Goal: Task Accomplishment & Management: Manage account settings

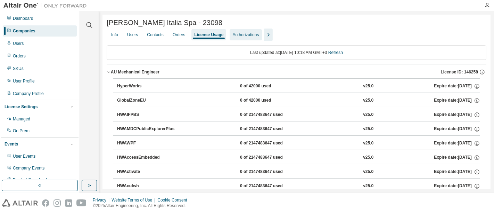
click at [247, 34] on div "Authorizations" at bounding box center [245, 35] width 26 height 6
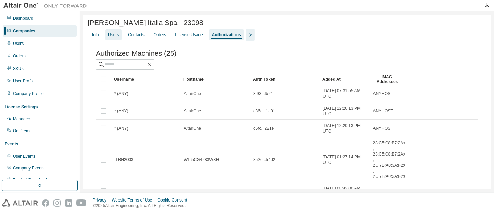
click at [109, 40] on div "Users" at bounding box center [113, 34] width 16 height 11
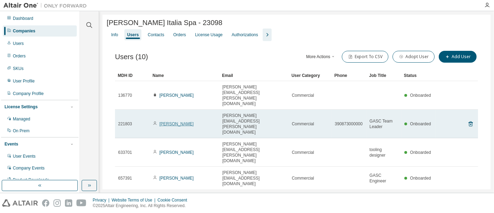
click at [166, 121] on link "Silvia Tana" at bounding box center [176, 123] width 34 height 5
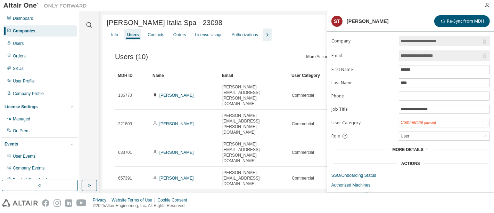
scroll to position [22, 0]
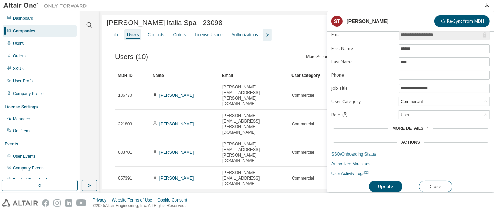
click at [349, 151] on link "SSO/Onboarding Status" at bounding box center [410, 154] width 158 height 6
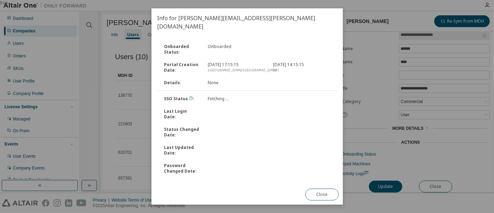
drag, startPoint x: 321, startPoint y: 196, endPoint x: 334, endPoint y: 185, distance: 16.8
click at [321, 196] on button "Close" at bounding box center [321, 194] width 33 height 12
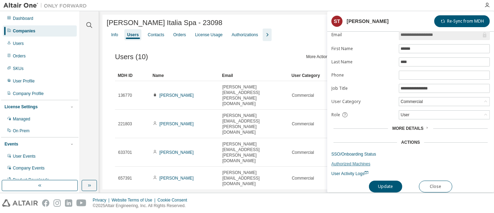
click at [362, 161] on link "Authorized Machines" at bounding box center [410, 164] width 158 height 6
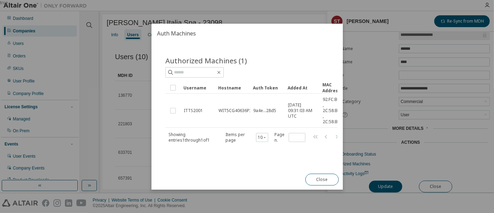
drag, startPoint x: 256, startPoint y: 162, endPoint x: 287, endPoint y: 162, distance: 31.6
click at [287, 162] on div "Authorized Machines (1) Clear Load Save Save As Field Operator Value Select fil…" at bounding box center [246, 106] width 191 height 126
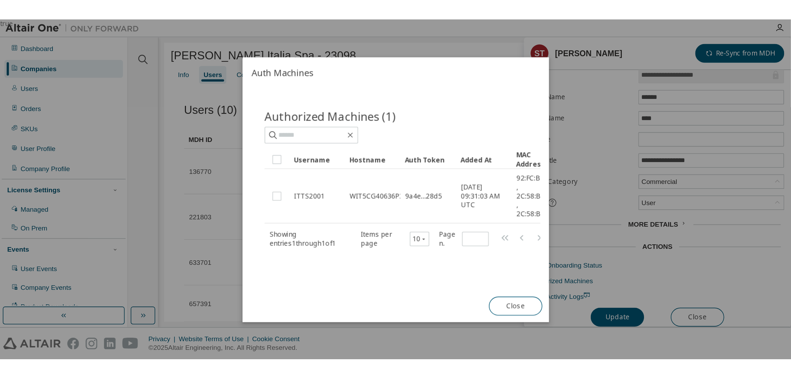
scroll to position [0, 17]
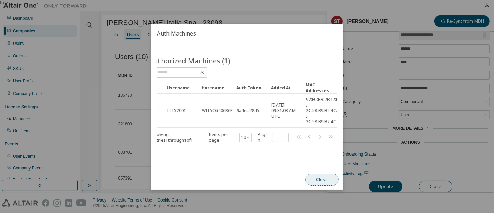
click at [319, 178] on button "Close" at bounding box center [321, 179] width 33 height 12
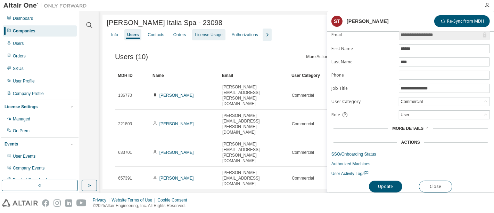
click at [208, 35] on div "License Usage" at bounding box center [208, 35] width 27 height 6
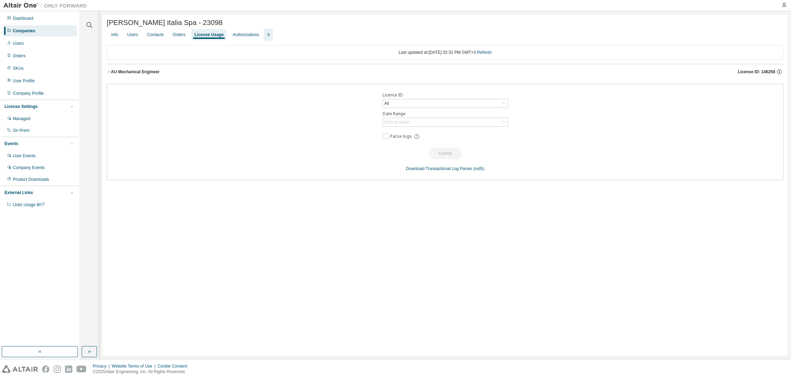
click at [107, 74] on icon "button" at bounding box center [109, 72] width 4 height 4
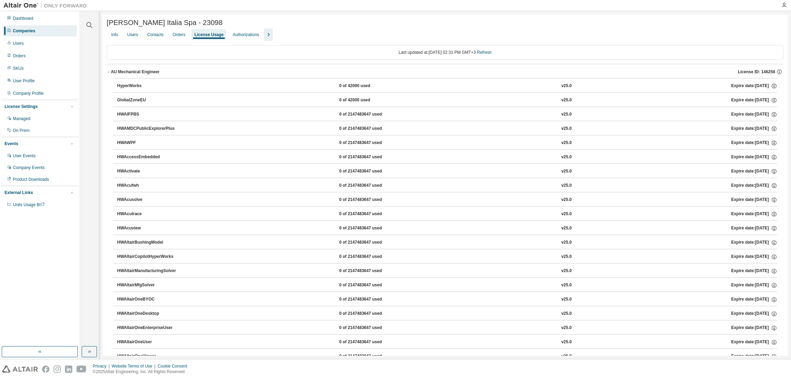
click at [107, 74] on icon "button" at bounding box center [109, 72] width 4 height 4
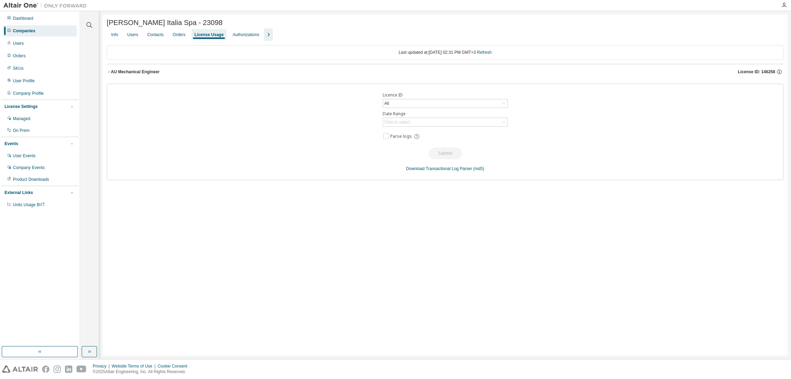
click at [133, 75] on div "AU Mechanical Engineer" at bounding box center [135, 72] width 49 height 6
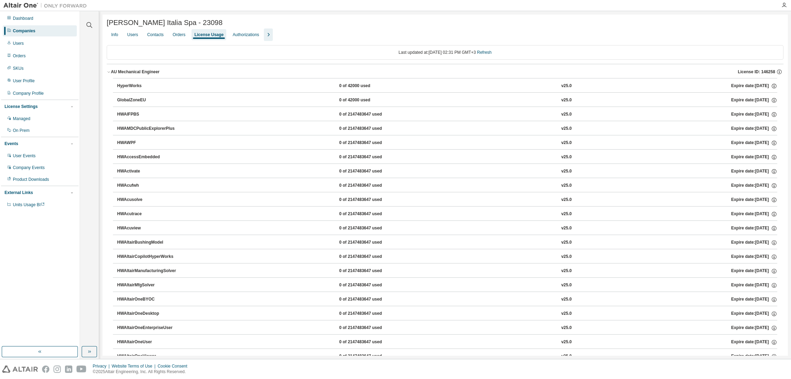
click at [109, 74] on icon "button" at bounding box center [109, 72] width 4 height 4
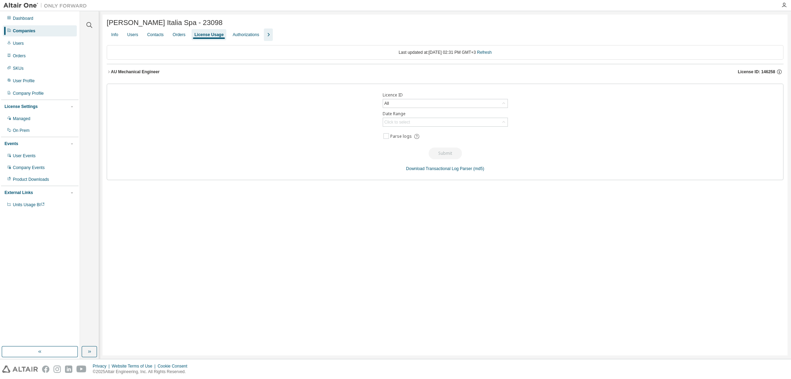
click at [111, 74] on div "AU Mechanical Engineer" at bounding box center [135, 72] width 49 height 6
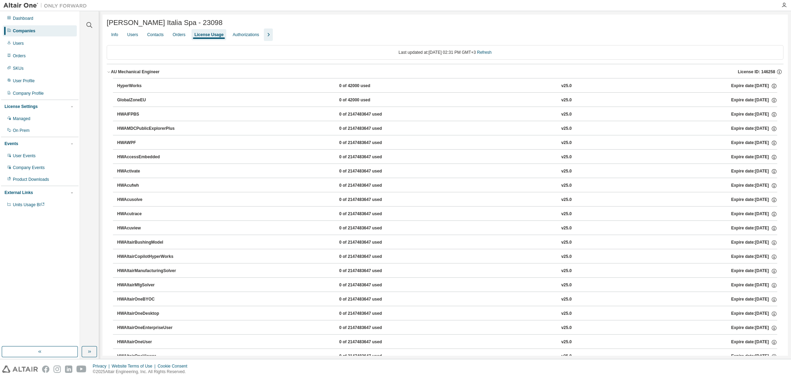
click at [108, 74] on icon "button" at bounding box center [109, 72] width 4 height 4
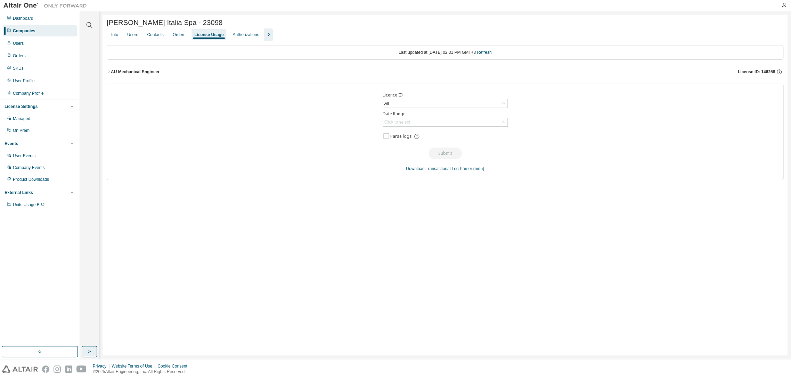
click at [84, 212] on button "button" at bounding box center [89, 351] width 15 height 11
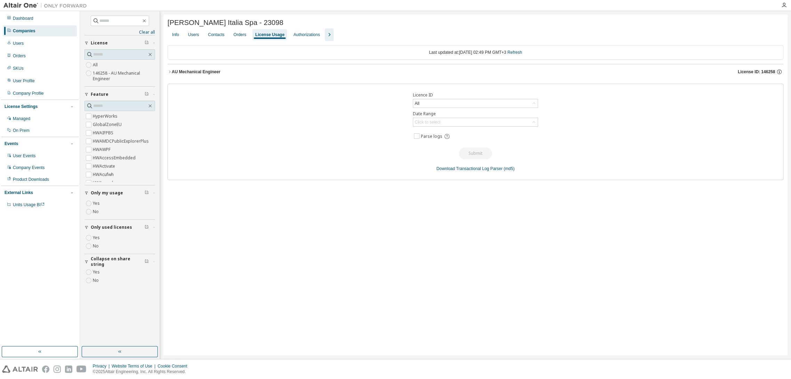
click at [170, 74] on icon "button" at bounding box center [169, 72] width 4 height 4
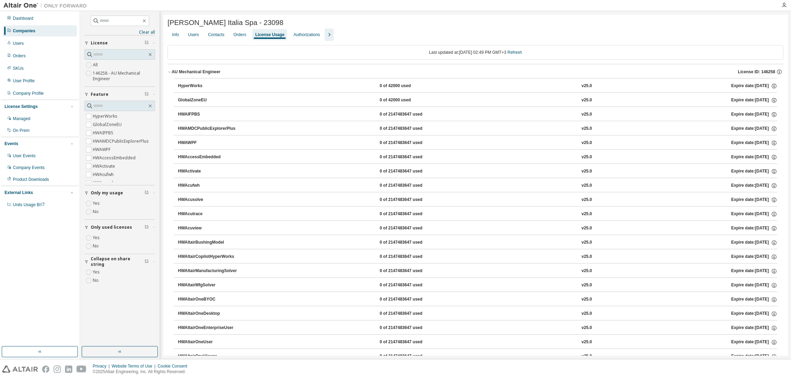
click at [170, 74] on icon "button" at bounding box center [169, 72] width 4 height 4
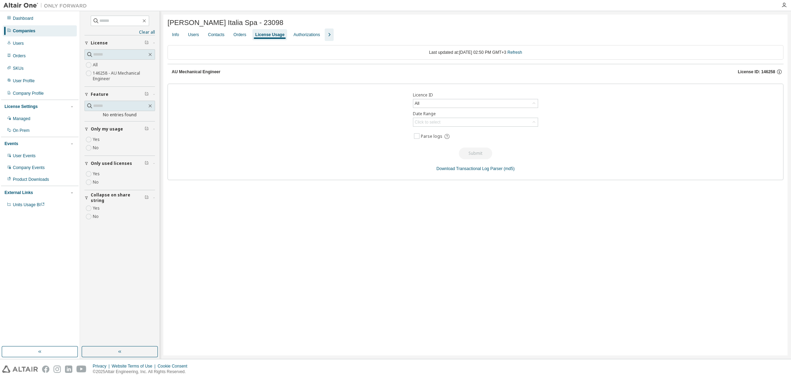
click at [494, 191] on div "Pilkington Italia Spa - 23098 Clear Load Save Save As Field Operator Value Sele…" at bounding box center [475, 185] width 624 height 341
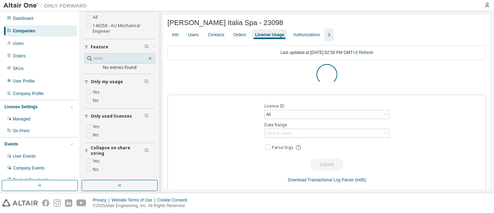
scroll to position [111, 0]
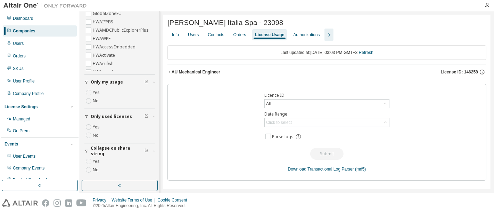
click at [169, 73] on icon "button" at bounding box center [169, 72] width 4 height 4
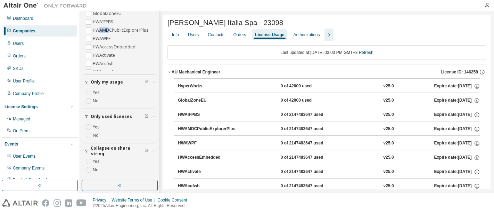
click at [327, 38] on icon "button" at bounding box center [329, 35] width 8 height 8
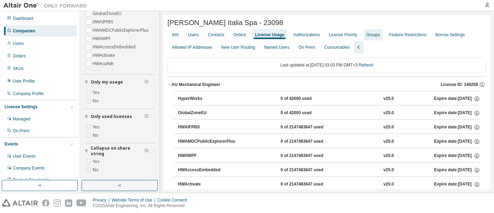
click at [370, 38] on div "Groups" at bounding box center [374, 35] width 14 height 6
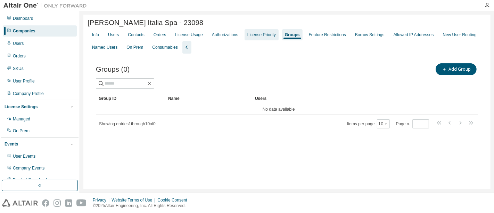
click at [254, 37] on div "License Priority" at bounding box center [261, 35] width 28 height 6
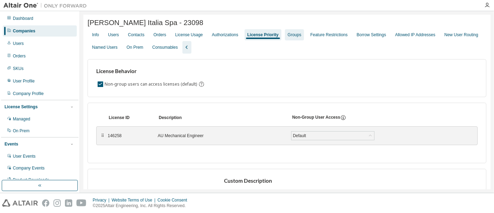
click at [289, 36] on div "Groups" at bounding box center [295, 35] width 14 height 6
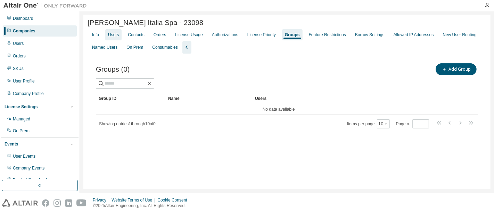
click at [114, 37] on div "Users" at bounding box center [113, 35] width 11 height 6
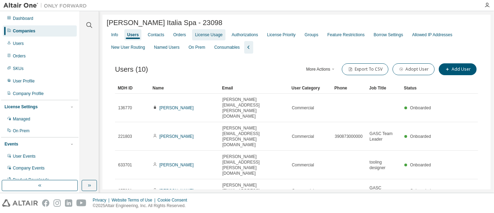
click at [203, 38] on div "License Usage" at bounding box center [208, 35] width 27 height 6
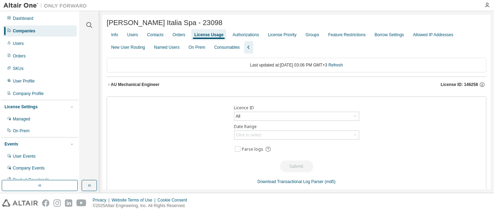
click at [108, 87] on icon "button" at bounding box center [109, 84] width 4 height 4
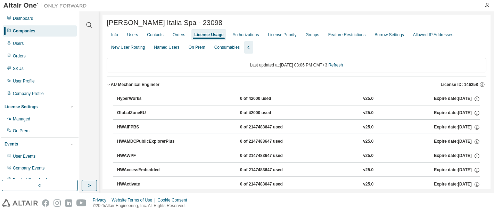
click at [87, 185] on icon "button" at bounding box center [90, 185] width 6 height 6
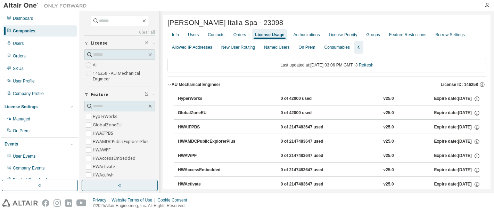
click at [168, 86] on icon "button" at bounding box center [169, 84] width 4 height 4
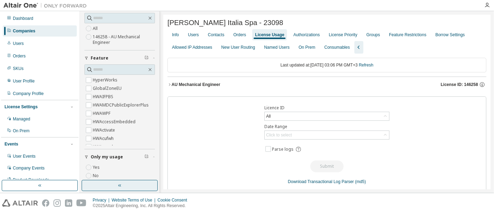
scroll to position [34, 0]
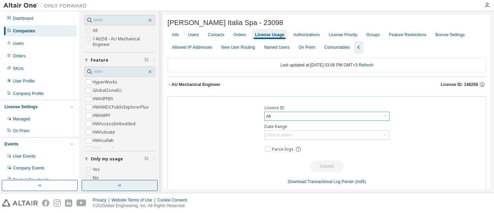
click at [331, 116] on div "All" at bounding box center [327, 116] width 124 height 8
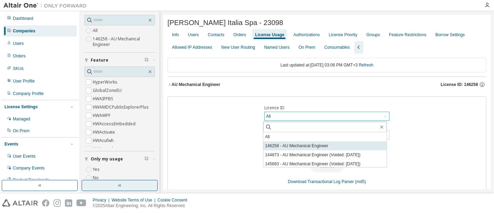
click at [332, 144] on li "146258 - AU Mechanical Engineer" at bounding box center [324, 145] width 123 height 9
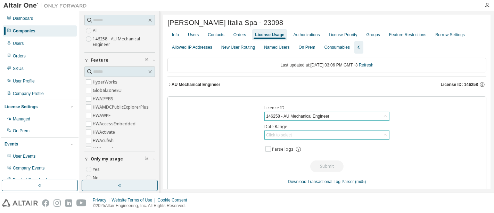
click at [359, 134] on div "Click to select" at bounding box center [327, 135] width 124 height 8
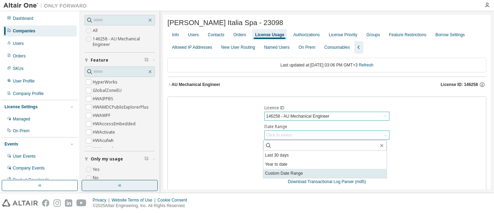
click at [318, 170] on li "Custom Date Range" at bounding box center [324, 172] width 123 height 9
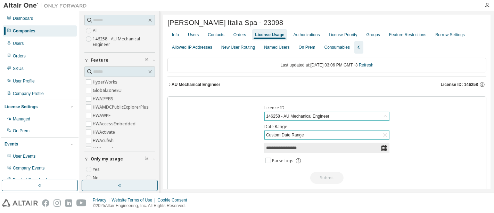
click at [375, 150] on input "**********" at bounding box center [323, 147] width 115 height 7
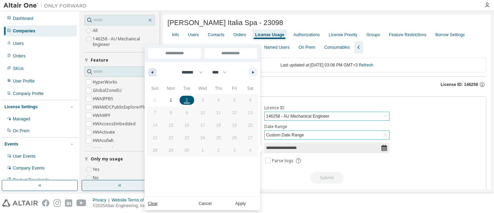
click at [151, 73] on icon "button" at bounding box center [151, 72] width 3 height 3
select select "*"
click at [152, 148] on span "24" at bounding box center [155, 150] width 16 height 9
type input "*"
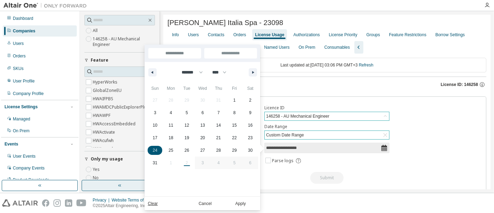
type input "**********"
click at [202, 136] on span "20" at bounding box center [202, 137] width 5 height 13
click at [204, 150] on span "27" at bounding box center [202, 150] width 5 height 13
type input "**********"
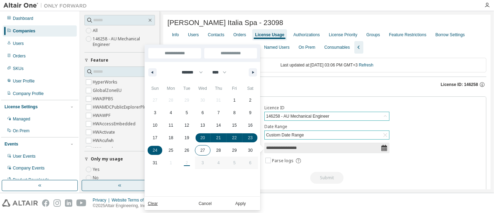
type input "**********"
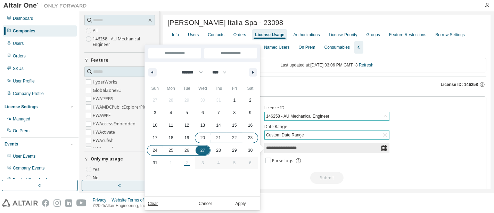
click at [201, 135] on span "20" at bounding box center [202, 137] width 5 height 13
type input "**********"
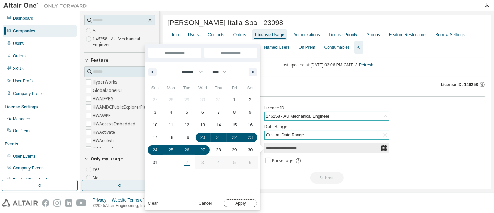
click at [242, 205] on button "Apply" at bounding box center [240, 203] width 33 height 8
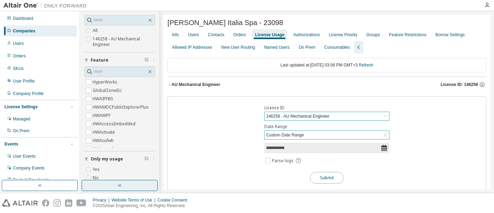
click at [329, 180] on button "Submit" at bounding box center [326, 178] width 33 height 12
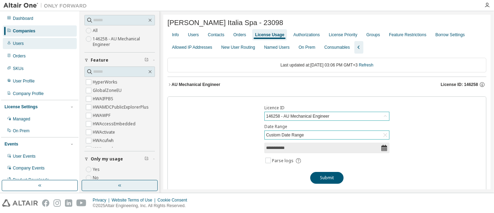
click at [40, 45] on div "Users" at bounding box center [40, 43] width 74 height 11
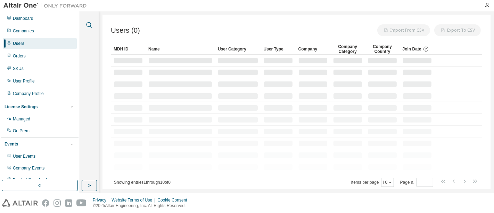
click at [88, 23] on icon "button" at bounding box center [89, 25] width 8 height 8
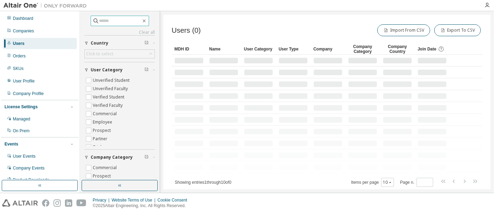
click at [114, 22] on input "text" at bounding box center [120, 20] width 42 height 7
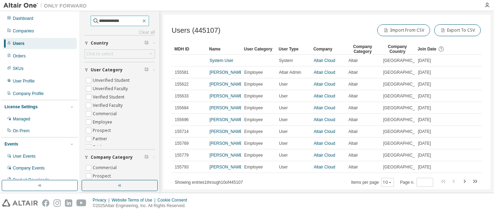
type input "**********"
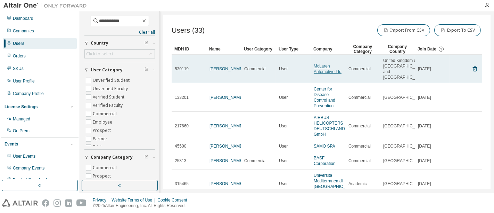
click at [318, 73] on link "McLaren Automotive Ltd" at bounding box center [328, 69] width 28 height 10
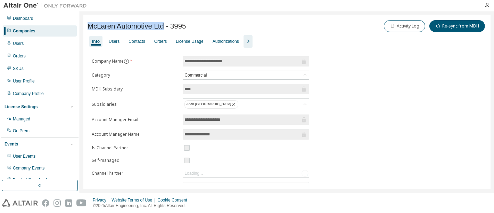
drag, startPoint x: 163, startPoint y: 27, endPoint x: 82, endPoint y: 21, distance: 81.2
click at [82, 21] on div "**********" at bounding box center [287, 101] width 414 height 181
copy span "McLaren Automotive Ltd"
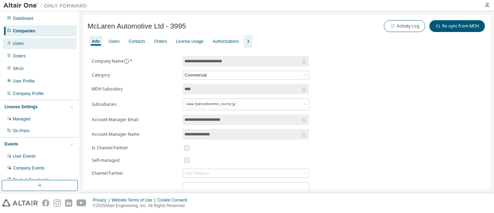
click at [15, 44] on div "Users" at bounding box center [18, 44] width 11 height 6
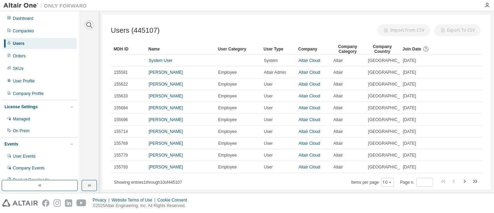
drag, startPoint x: 88, startPoint y: 25, endPoint x: 87, endPoint y: 31, distance: 6.2
click at [88, 25] on icon "button" at bounding box center [89, 25] width 8 height 8
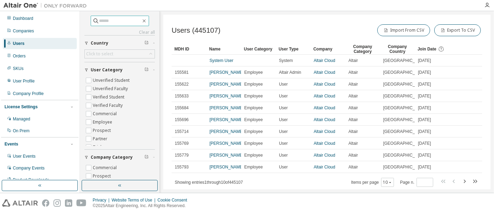
click at [120, 20] on input "text" at bounding box center [120, 20] width 42 height 7
type input "*********"
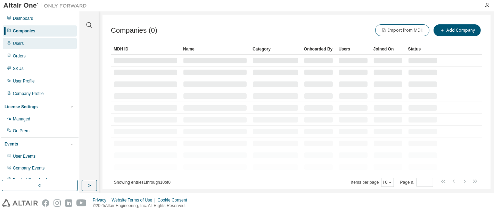
click at [21, 48] on div "Users" at bounding box center [40, 43] width 74 height 11
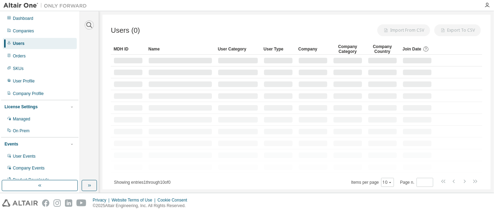
click at [87, 24] on icon "button" at bounding box center [90, 25] width 6 height 6
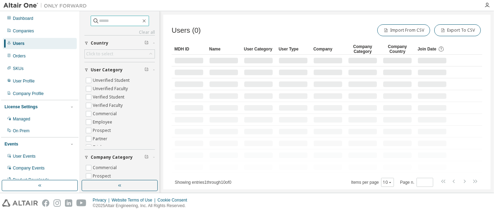
click at [110, 18] on input "text" at bounding box center [120, 20] width 42 height 7
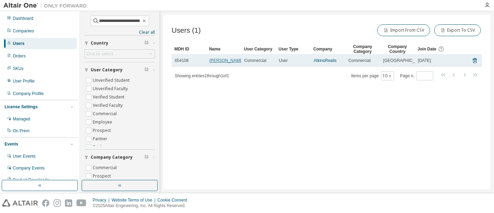
click at [220, 63] on link "Min Han" at bounding box center [226, 60] width 34 height 5
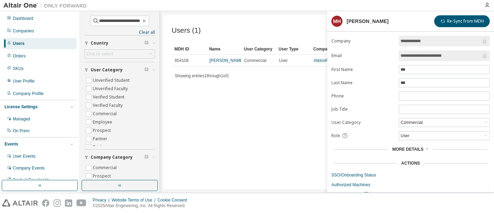
drag, startPoint x: 454, startPoint y: 55, endPoint x: 369, endPoint y: 54, distance: 85.5
click at [369, 54] on form "**********" at bounding box center [410, 116] width 158 height 161
click at [326, 97] on div "Users (1) Import From CSV Export To CSV Clear Load Save Save As Field Operator …" at bounding box center [326, 102] width 327 height 174
click at [102, 22] on input "**********" at bounding box center [120, 20] width 42 height 7
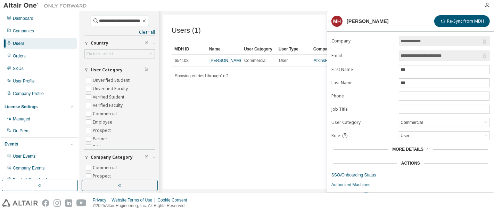
click at [102, 22] on input "**********" at bounding box center [120, 20] width 42 height 7
paste input "**"
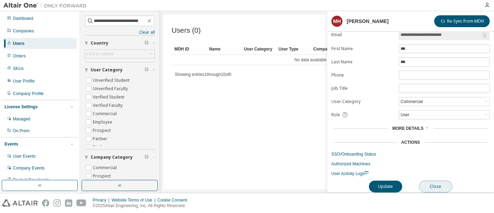
click at [444, 181] on button "Close" at bounding box center [435, 186] width 33 height 12
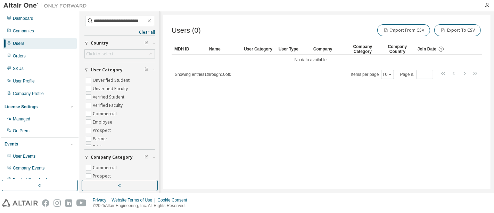
click at [23, 44] on div "Users" at bounding box center [18, 44] width 11 height 6
click at [17, 46] on div "Users" at bounding box center [18, 44] width 11 height 6
click at [127, 19] on input "**********" at bounding box center [120, 20] width 52 height 7
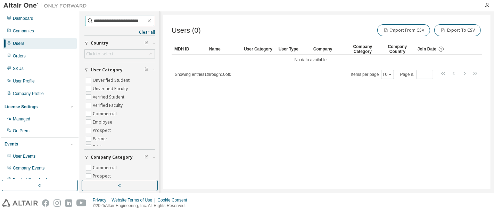
click at [116, 21] on input "**********" at bounding box center [120, 20] width 52 height 7
paste input "text"
type input "**********"
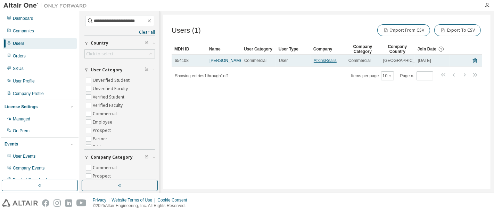
click at [328, 62] on link "AtkinsRealis" at bounding box center [325, 60] width 23 height 5
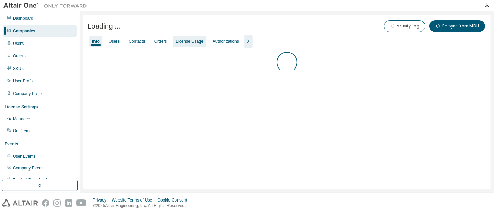
click at [181, 42] on div "License Usage" at bounding box center [189, 42] width 27 height 6
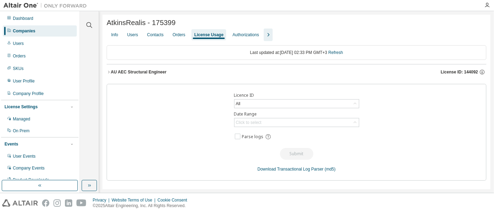
click at [107, 74] on icon "button" at bounding box center [109, 72] width 4 height 4
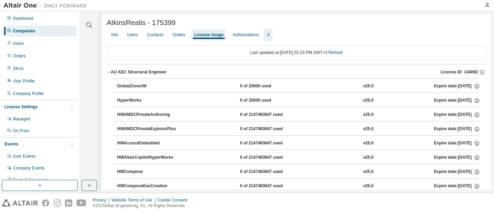
click at [107, 74] on icon "button" at bounding box center [109, 72] width 4 height 4
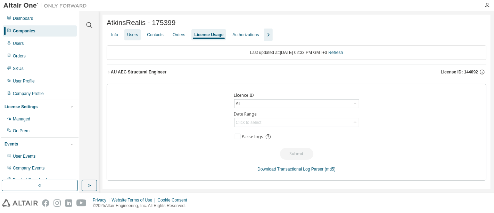
click at [127, 37] on div "Users" at bounding box center [132, 34] width 16 height 11
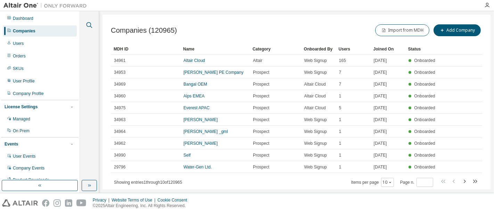
click at [89, 25] on icon "button" at bounding box center [89, 25] width 8 height 8
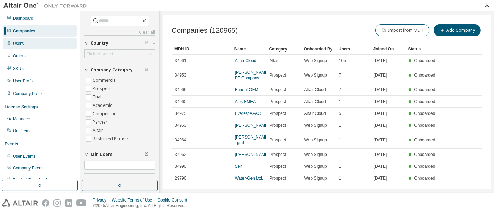
click at [40, 43] on div "Users" at bounding box center [40, 43] width 74 height 11
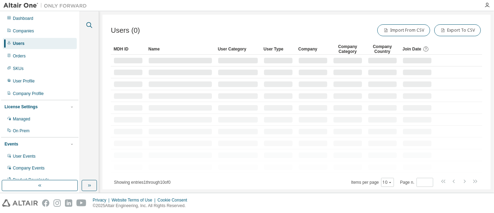
click at [88, 27] on icon "button" at bounding box center [89, 25] width 8 height 8
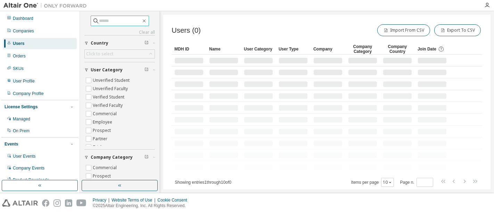
click at [117, 22] on input "text" at bounding box center [120, 20] width 42 height 7
paste input "**********"
type input "**********"
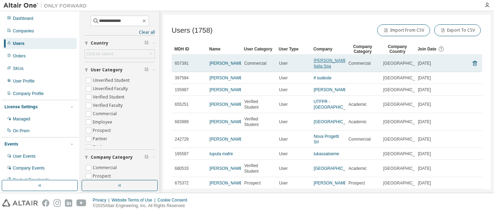
click at [319, 62] on link "Pilkington Italia Spa" at bounding box center [331, 63] width 34 height 10
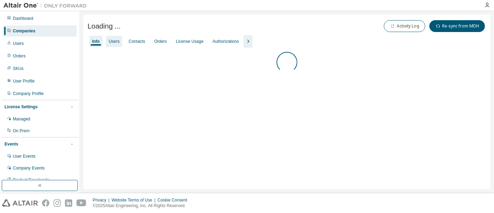
click at [113, 43] on div "Users" at bounding box center [114, 42] width 11 height 6
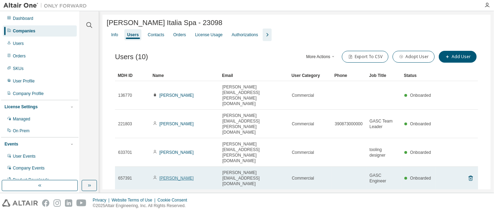
click at [172, 175] on link "Luca Sabatini" at bounding box center [176, 177] width 34 height 5
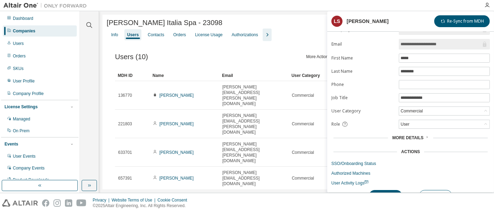
scroll to position [22, 0]
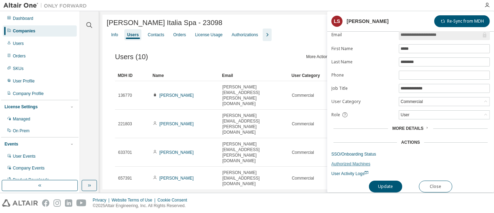
click at [362, 161] on link "Authorized Machines" at bounding box center [410, 164] width 158 height 6
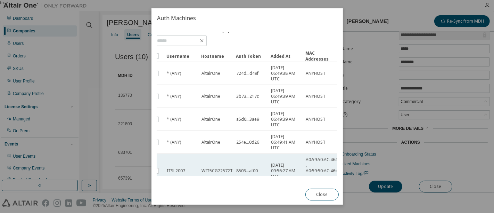
scroll to position [0, 20]
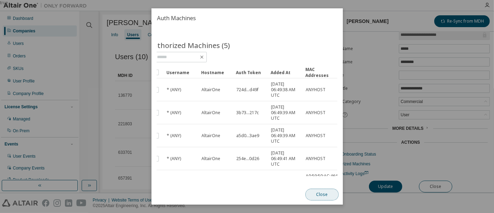
click at [334, 195] on button "Close" at bounding box center [321, 194] width 33 height 12
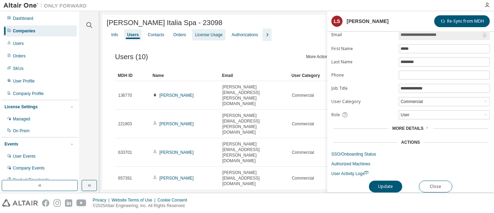
click at [211, 35] on div "License Usage" at bounding box center [208, 35] width 27 height 6
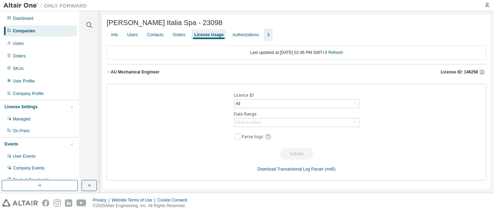
click at [110, 72] on icon "button" at bounding box center [109, 72] width 4 height 4
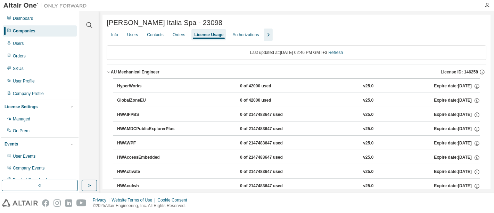
click at [109, 74] on icon "button" at bounding box center [109, 72] width 4 height 4
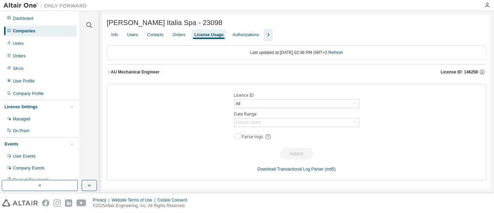
click at [108, 73] on icon "button" at bounding box center [108, 72] width 1 height 2
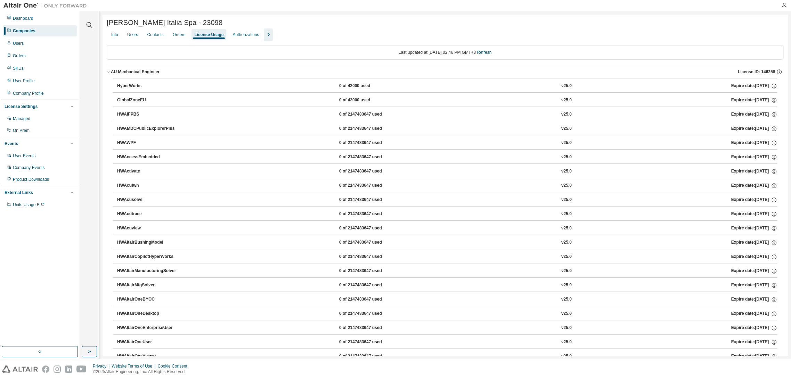
click at [107, 74] on icon "button" at bounding box center [109, 72] width 4 height 4
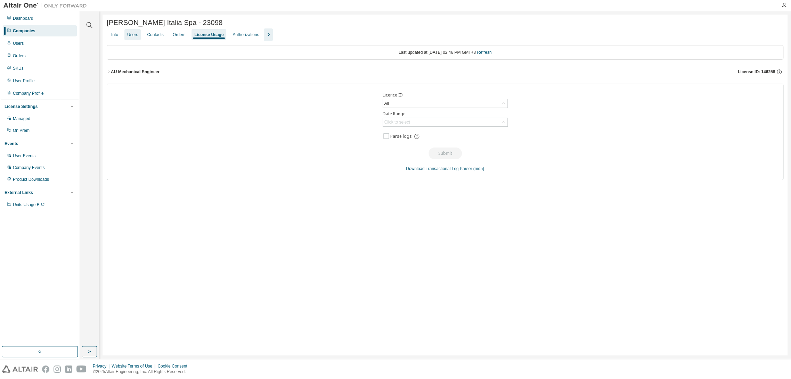
click at [126, 40] on div "Users" at bounding box center [132, 34] width 16 height 11
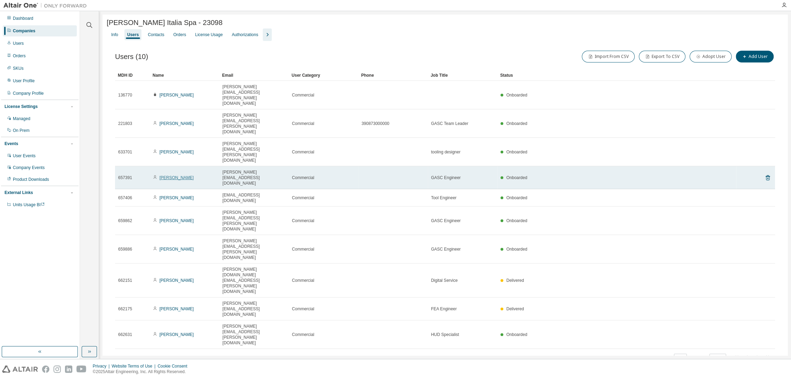
click at [178, 175] on link "[PERSON_NAME]" at bounding box center [176, 177] width 34 height 5
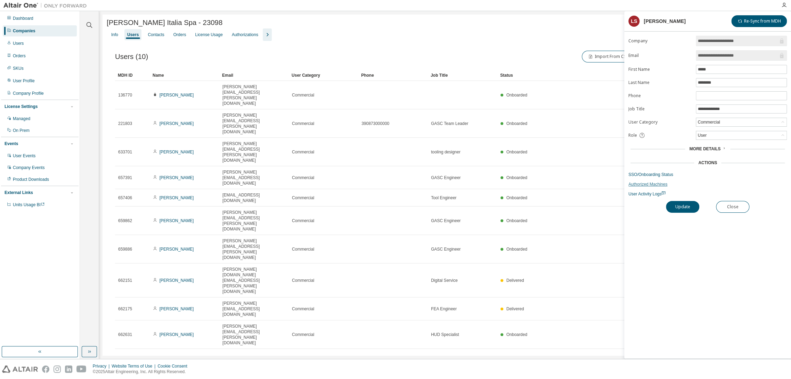
click at [494, 185] on link "Authorized Machines" at bounding box center [707, 185] width 158 height 6
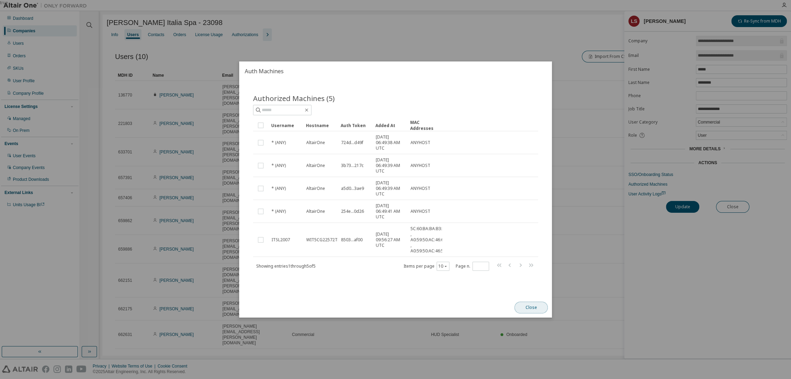
click at [494, 212] on button "Close" at bounding box center [530, 308] width 33 height 12
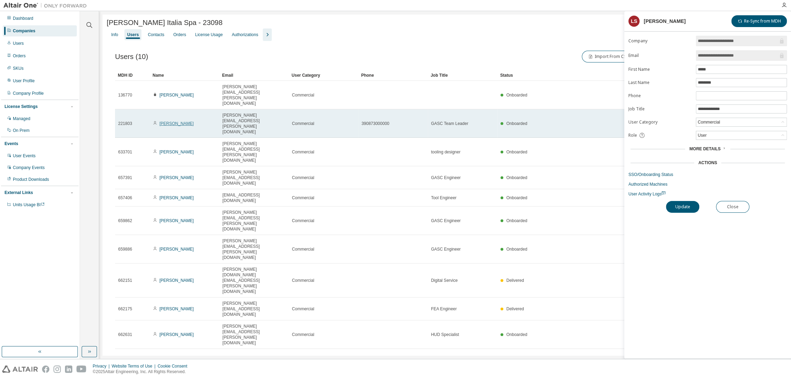
click at [170, 121] on link "[PERSON_NAME]" at bounding box center [176, 123] width 34 height 5
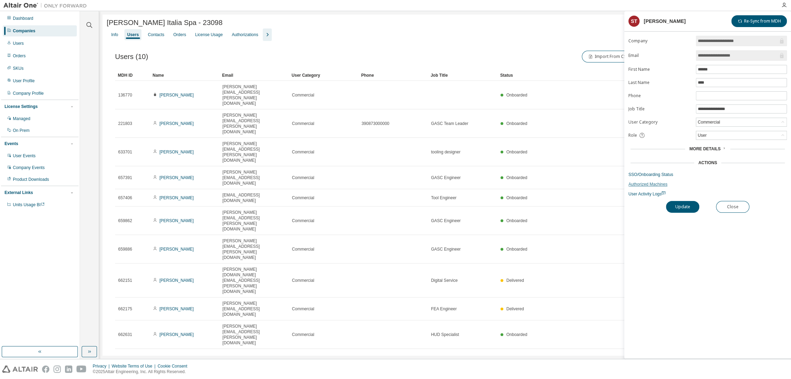
click at [494, 184] on link "Authorized Machines" at bounding box center [707, 185] width 158 height 6
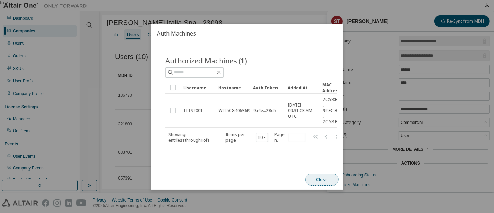
drag, startPoint x: 327, startPoint y: 180, endPoint x: 320, endPoint y: 175, distance: 8.6
click at [327, 179] on button "Close" at bounding box center [321, 179] width 33 height 12
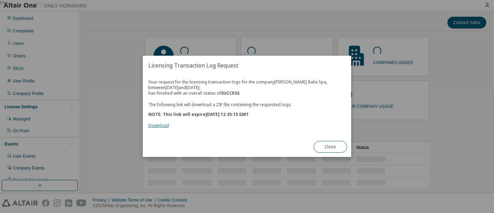
click at [157, 127] on link "Download" at bounding box center [158, 126] width 20 height 6
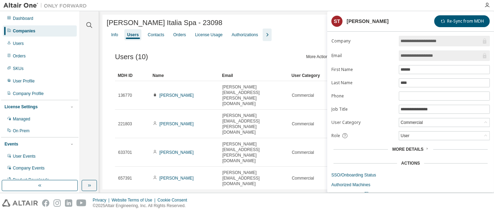
click at [289, 205] on div "Privacy Website Terms of Use Cookie Consent © 2025 Altair Engineering, Inc. All…" at bounding box center [247, 203] width 494 height 20
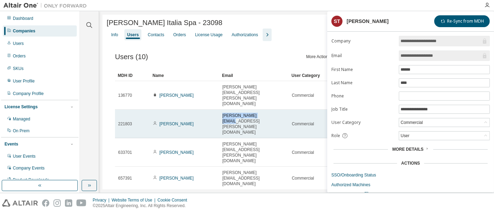
drag, startPoint x: 263, startPoint y: 102, endPoint x: 222, endPoint y: 104, distance: 41.4
click at [222, 109] on td "[PERSON_NAME][EMAIL_ADDRESS][PERSON_NAME][DOMAIN_NAME]" at bounding box center [253, 123] width 69 height 28
copy span "[PERSON_NAME][EMAIL_ADDRESS][PERSON_NAME][DOMAIN_NAME]"
